Goal: Information Seeking & Learning: Learn about a topic

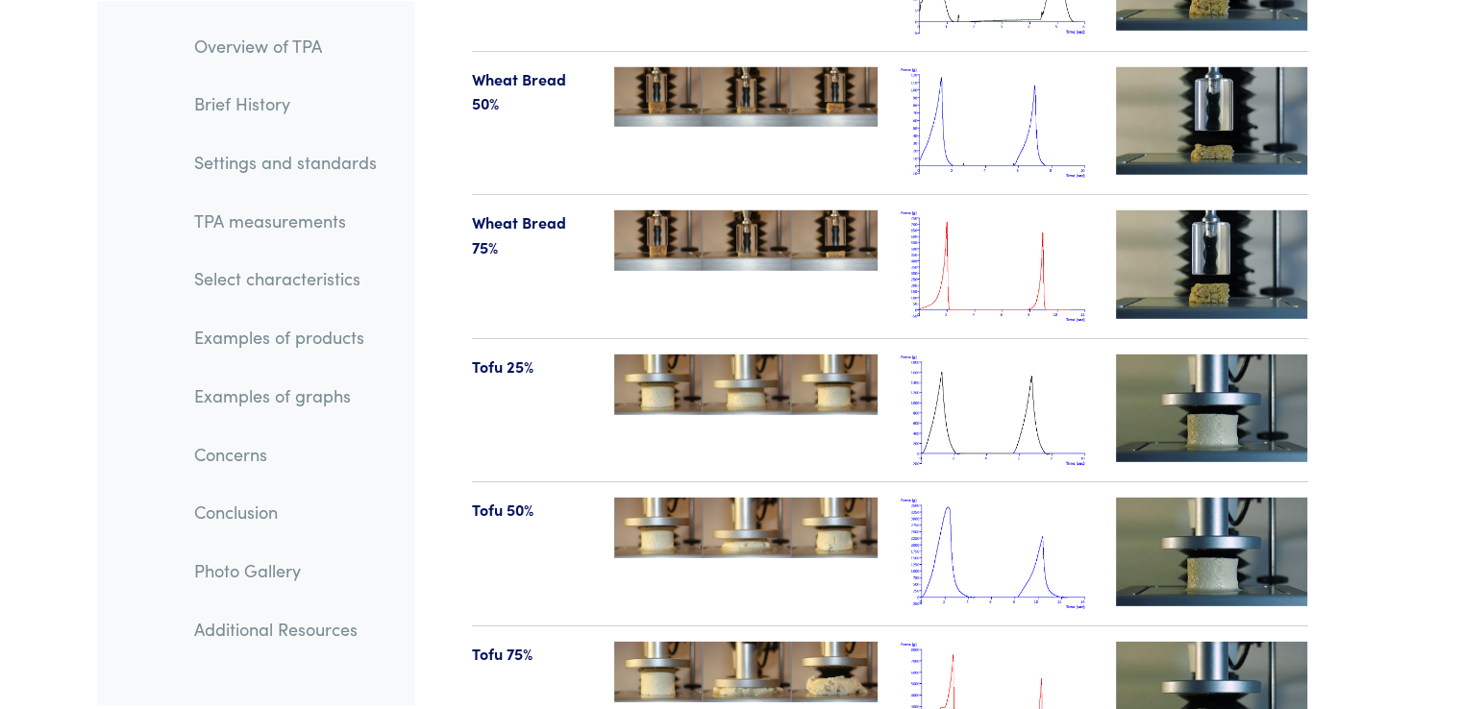
scroll to position [20211, 0]
click at [956, 648] on img at bounding box center [997, 698] width 192 height 112
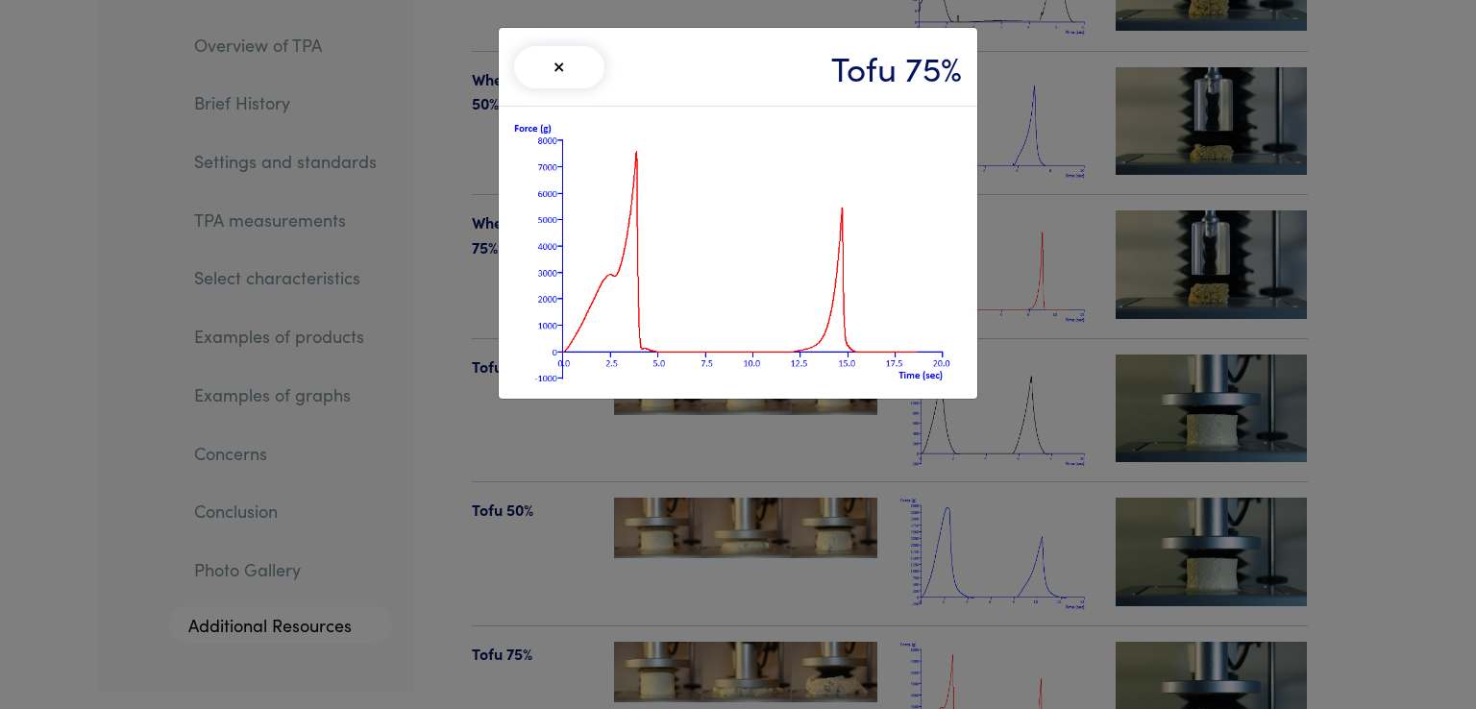
click at [646, 518] on div "× Tofu 75%" at bounding box center [738, 354] width 1476 height 709
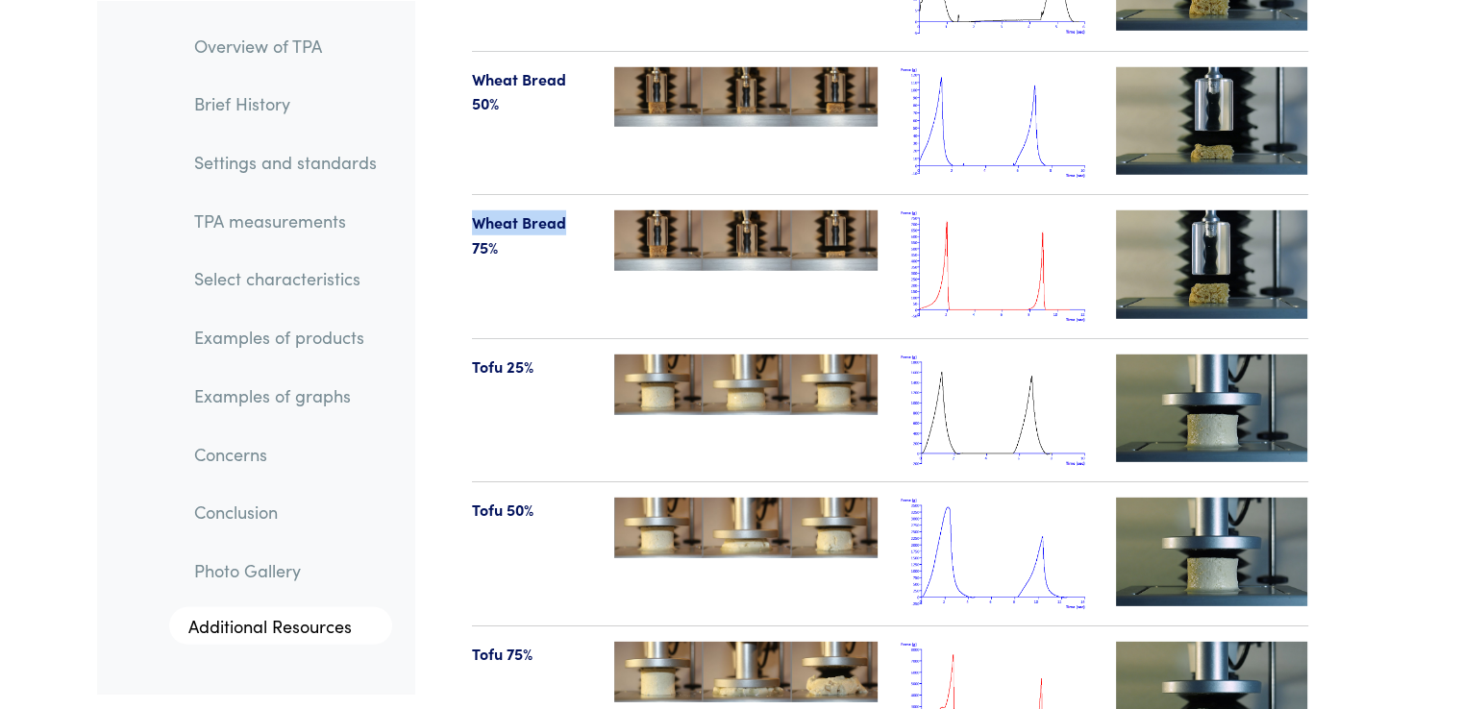
drag, startPoint x: 471, startPoint y: 166, endPoint x: 561, endPoint y: 178, distance: 91.1
click at [561, 211] on p "Wheat Bread 75%" at bounding box center [532, 235] width 120 height 49
copy p "Wheat Bread"
click at [955, 217] on img at bounding box center [997, 267] width 192 height 112
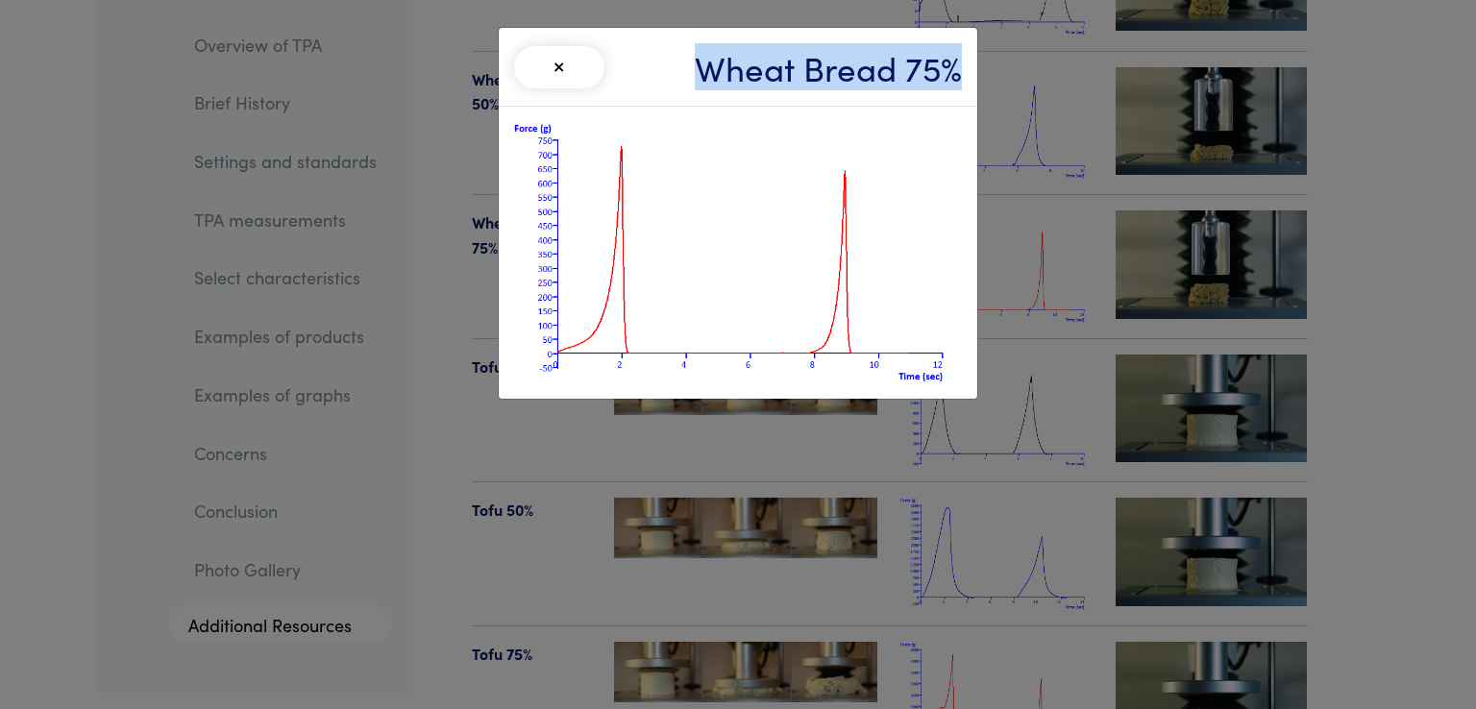
drag, startPoint x: 699, startPoint y: 65, endPoint x: 954, endPoint y: 71, distance: 254.8
click at [954, 71] on h3 "Wheat Bread 75%" at bounding box center [828, 66] width 267 height 47
copy h3 "Wheat Bread 75%"
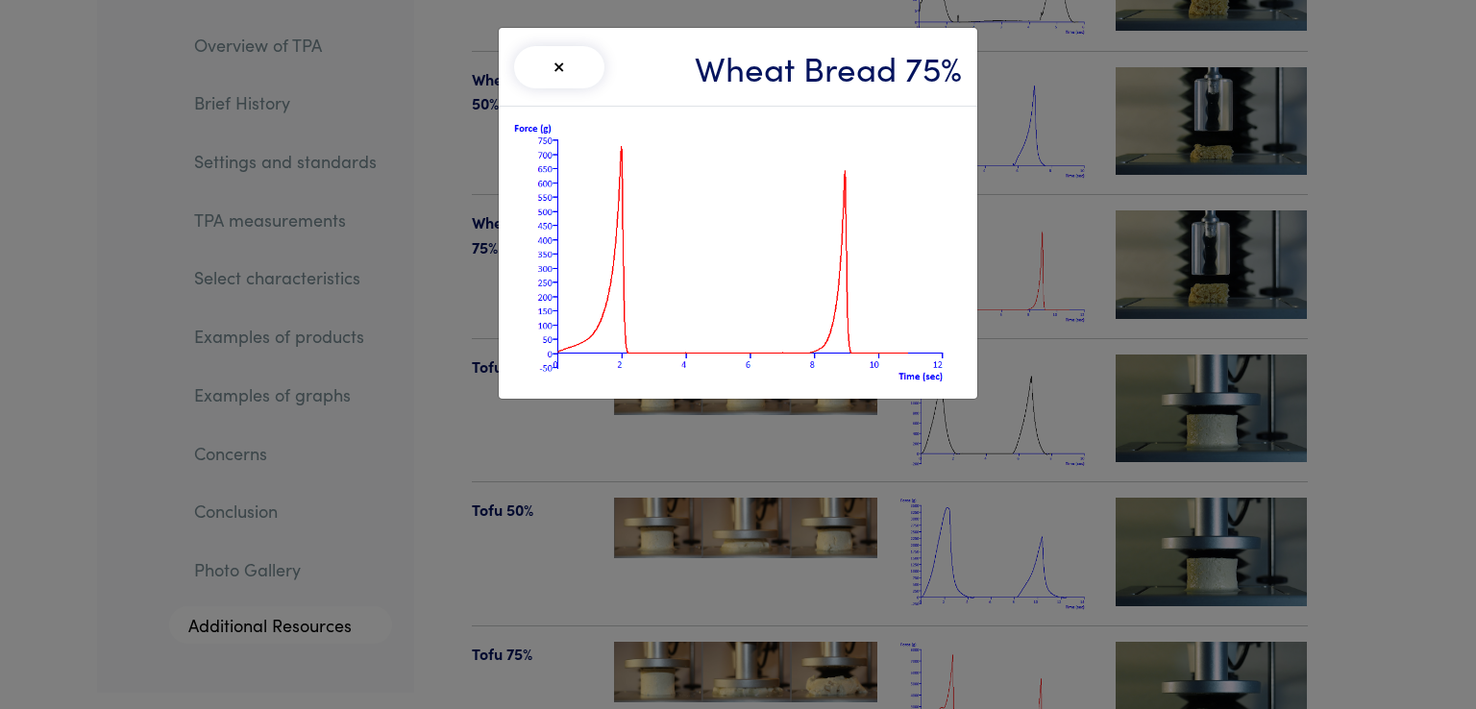
click at [696, 624] on div "× Wheat Bread 75%" at bounding box center [738, 354] width 1476 height 709
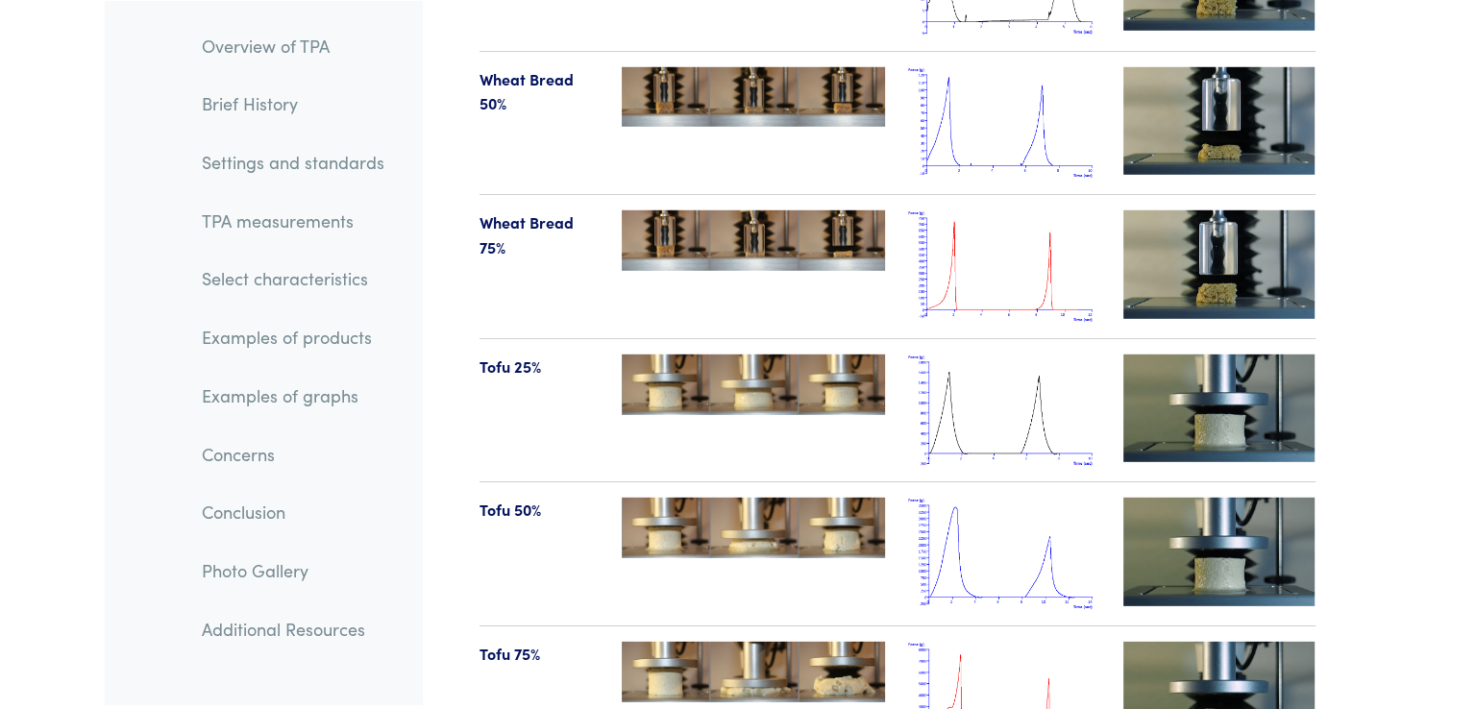
scroll to position [20211, 0]
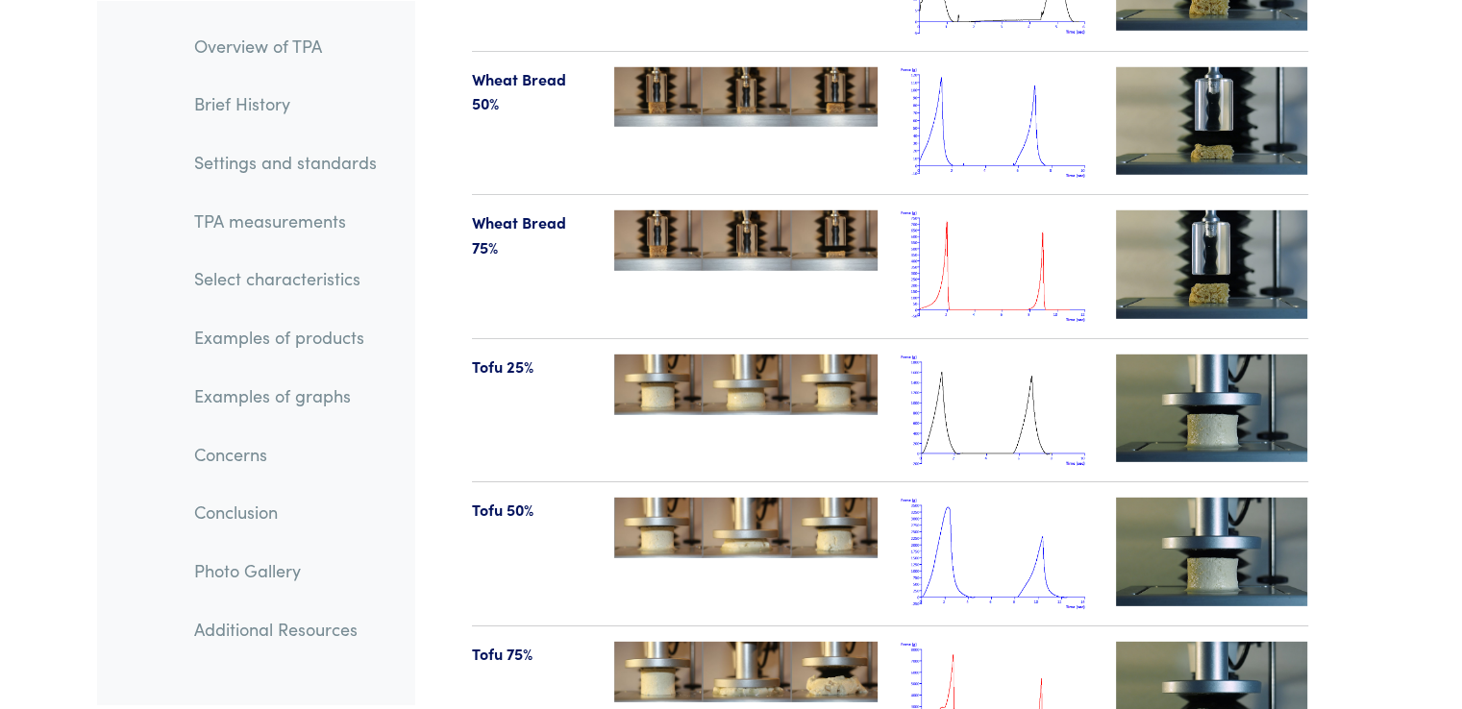
click at [969, 211] on img at bounding box center [997, 267] width 192 height 112
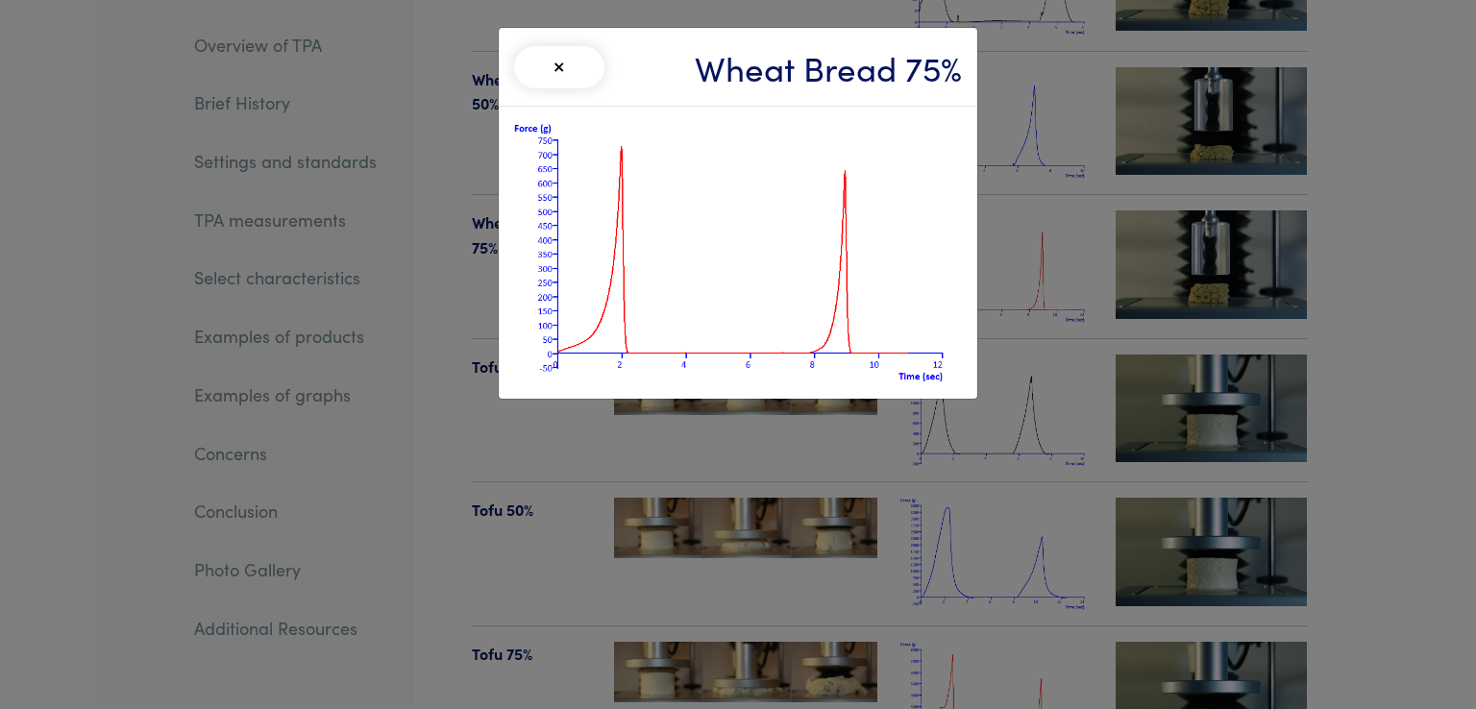
drag, startPoint x: 969, startPoint y: 205, endPoint x: 722, endPoint y: 208, distance: 247.1
click at [722, 208] on img at bounding box center [738, 252] width 448 height 261
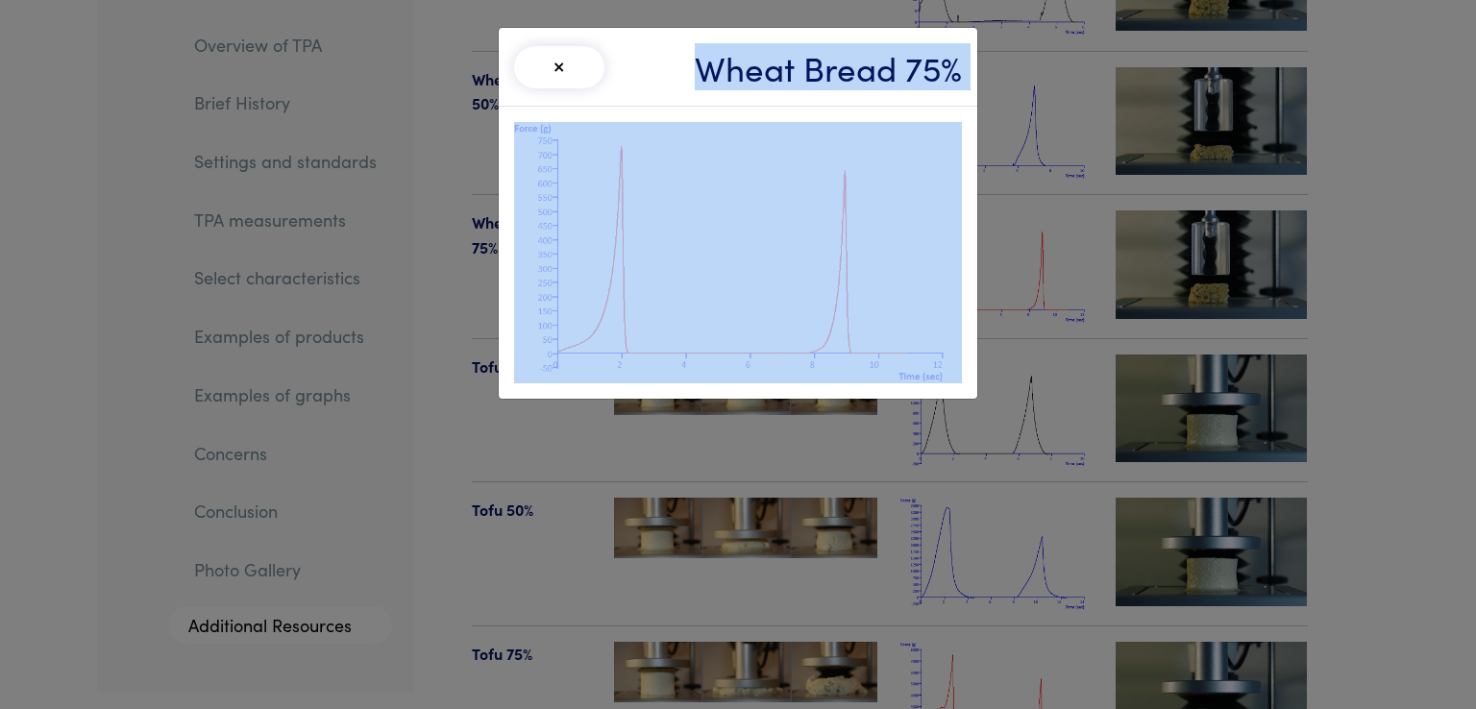
drag, startPoint x: 707, startPoint y: 67, endPoint x: 841, endPoint y: 285, distance: 255.9
click at [841, 285] on div "× Wheat Bread 75%" at bounding box center [738, 213] width 481 height 373
click at [834, 435] on div "× Wheat Bread 75%" at bounding box center [738, 354] width 1476 height 709
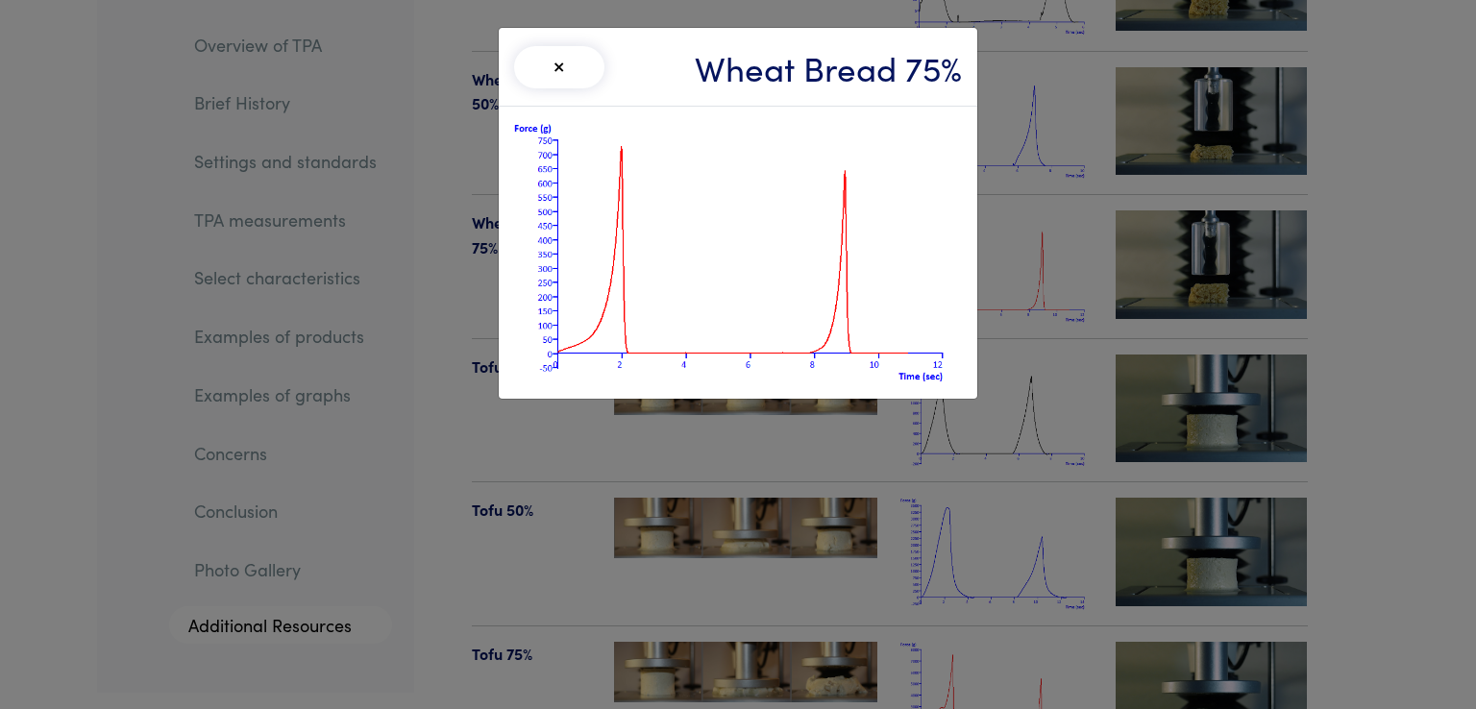
click at [896, 447] on div "× Wheat Bread 75%" at bounding box center [738, 354] width 1476 height 709
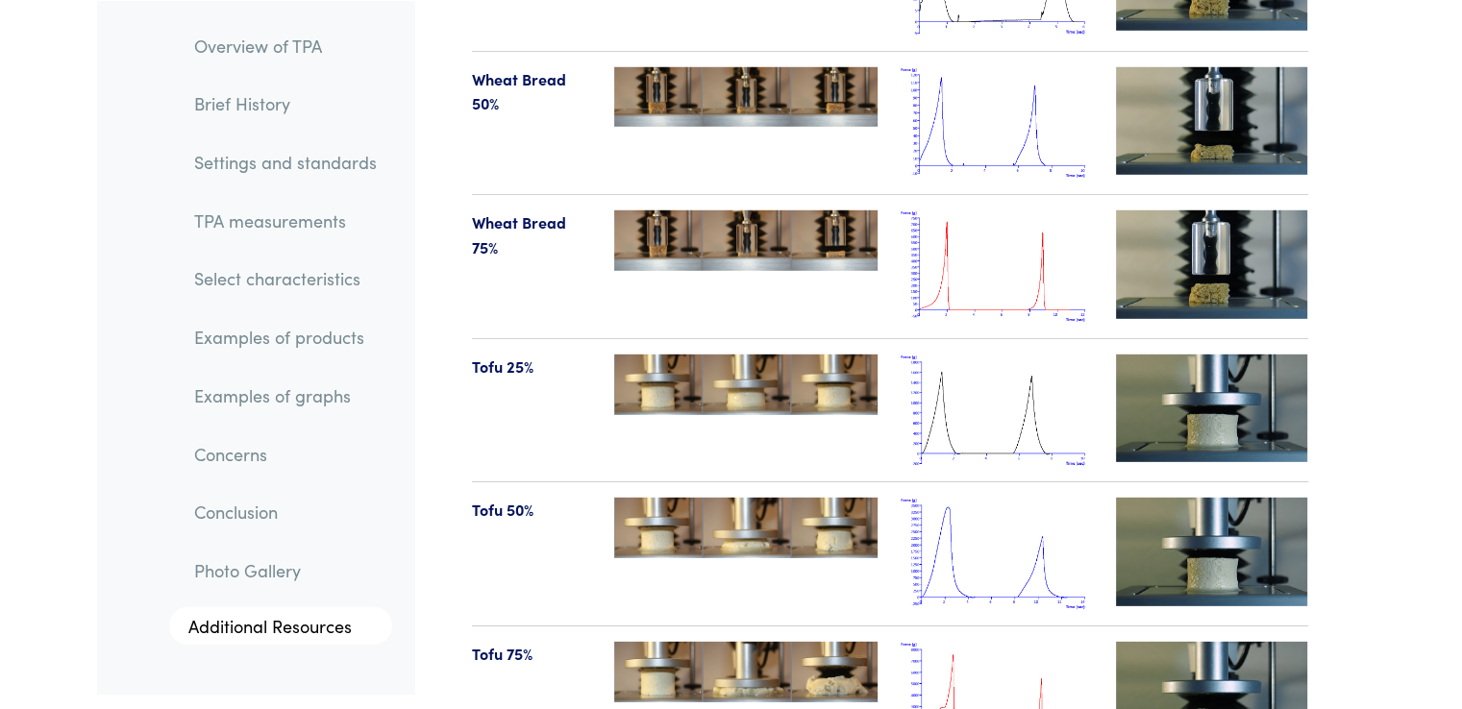
click at [968, 654] on img at bounding box center [997, 698] width 192 height 112
